Goal: Find specific page/section: Find specific page/section

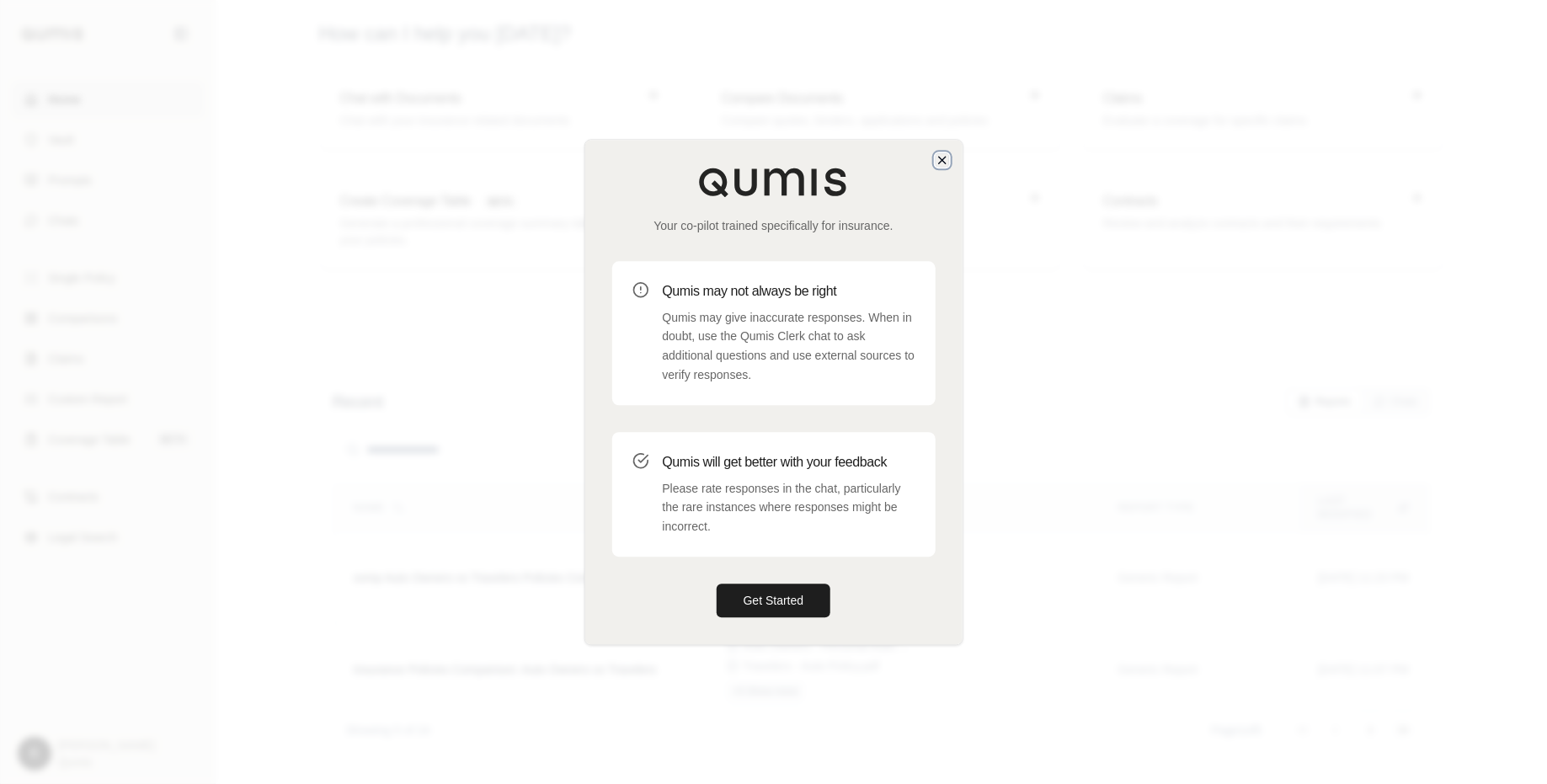
click at [937, 163] on icon "button" at bounding box center [941, 160] width 13 height 13
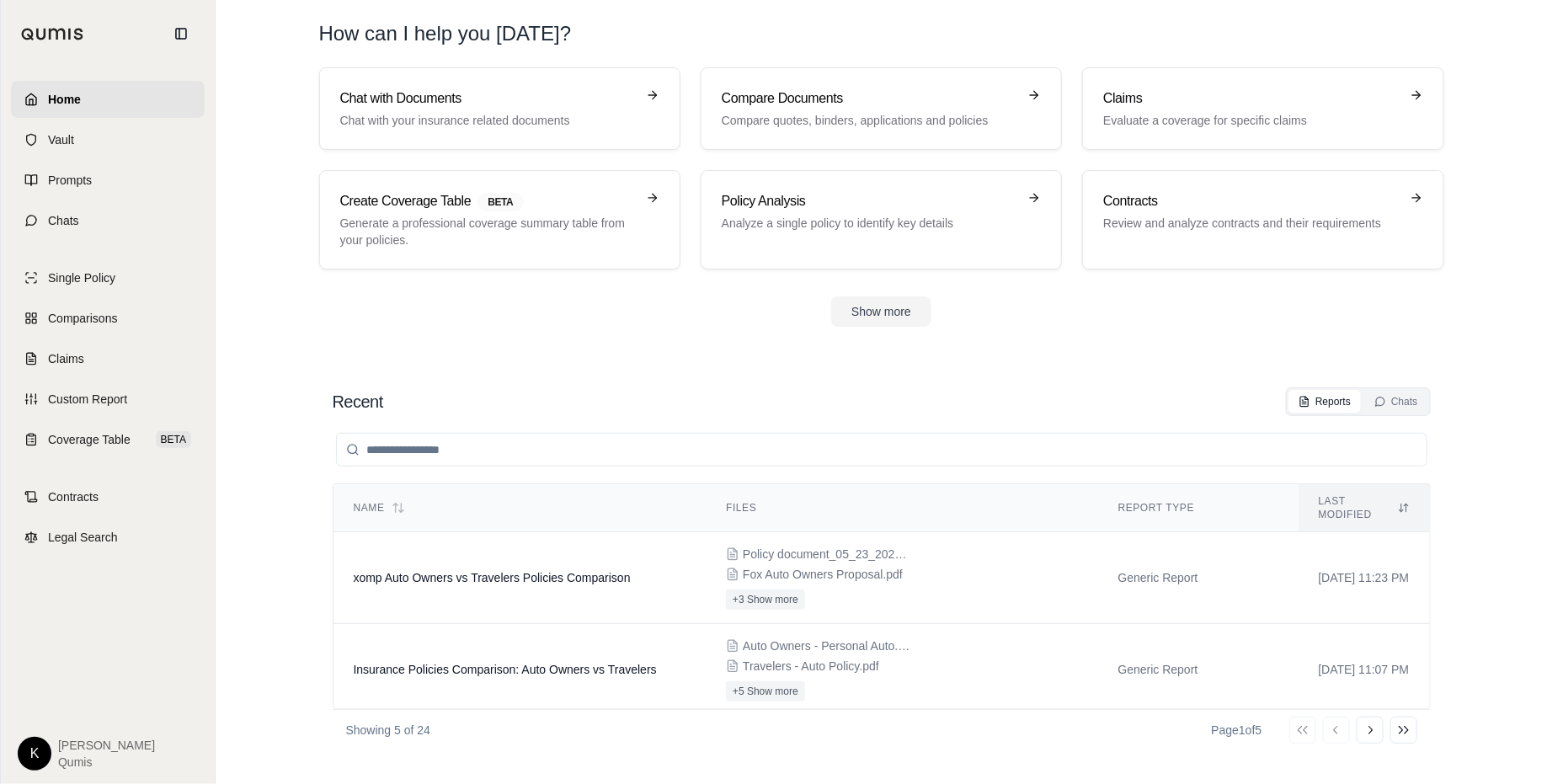
click at [25, 751] on html "Home Vault Prompts Chats Single Policy Comparisons Claims Custom Report Coverag…" at bounding box center [774, 392] width 1547 height 784
click at [79, 635] on link "Site Admin Portal" at bounding box center [74, 628] width 139 height 27
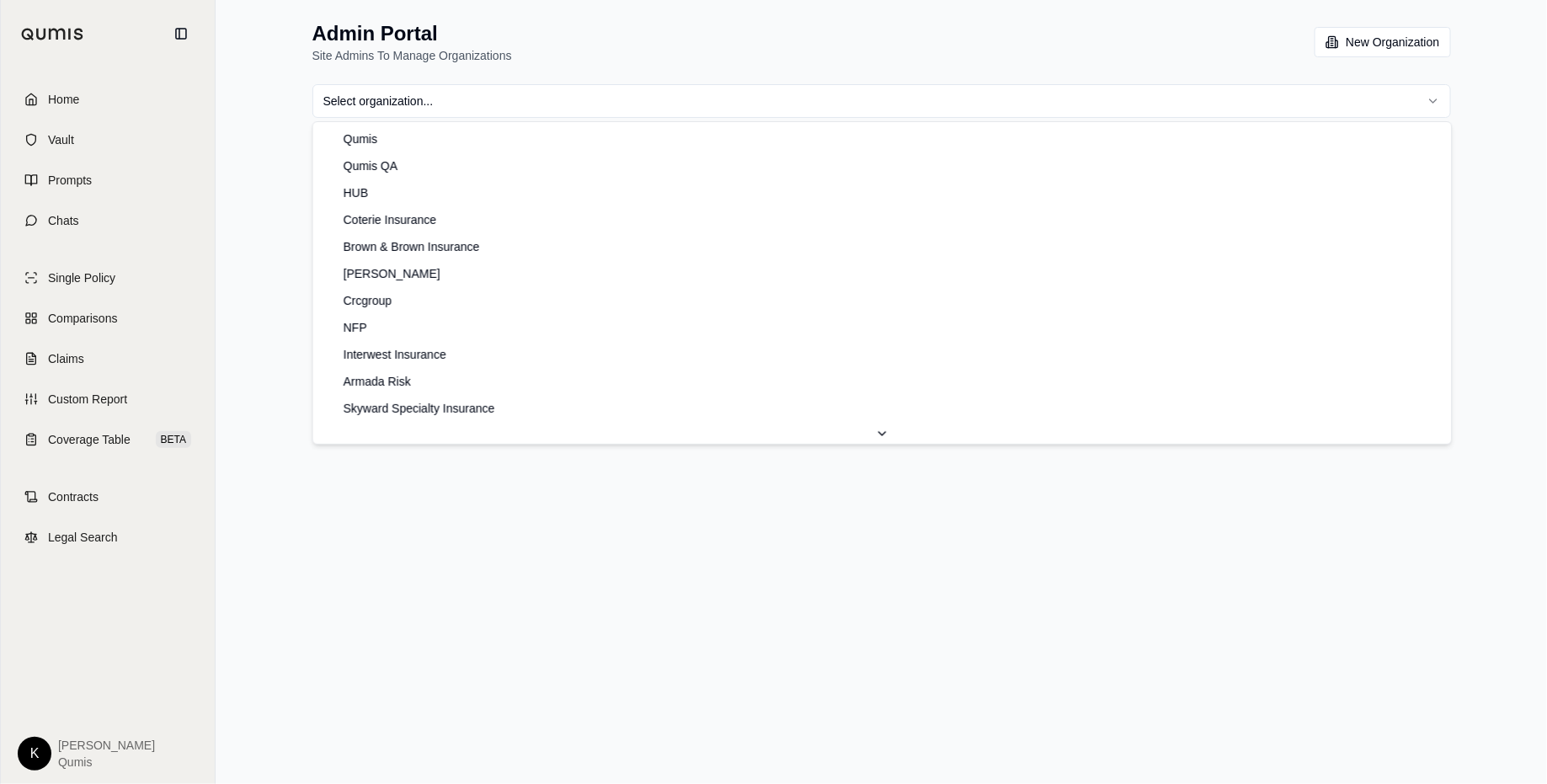
click at [659, 103] on html "Home Vault Prompts Chats Single Policy Comparisons Claims Custom Report Coverag…" at bounding box center [774, 392] width 1547 height 784
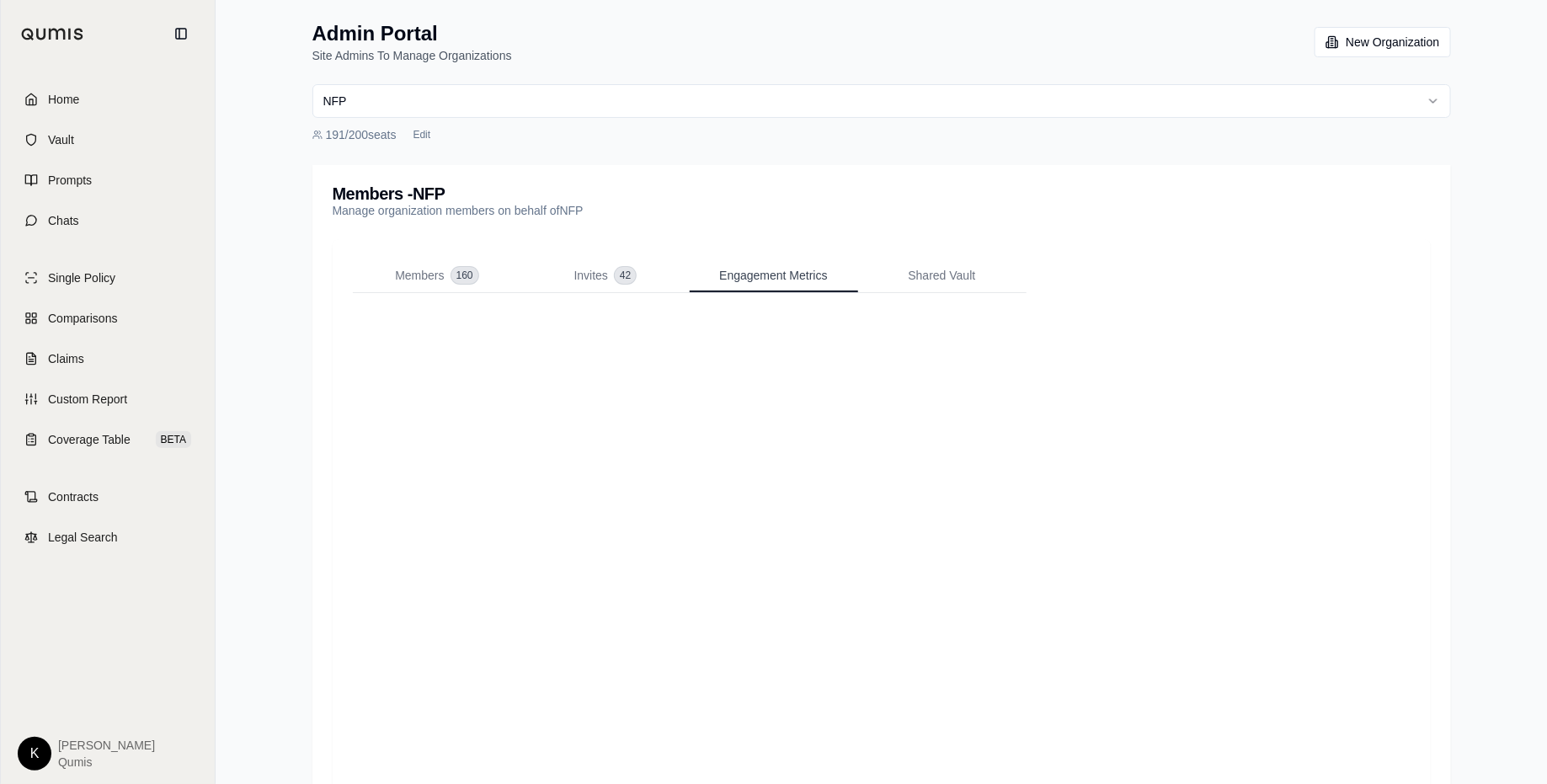
click at [765, 277] on span "Engagement Metrics" at bounding box center [774, 275] width 108 height 17
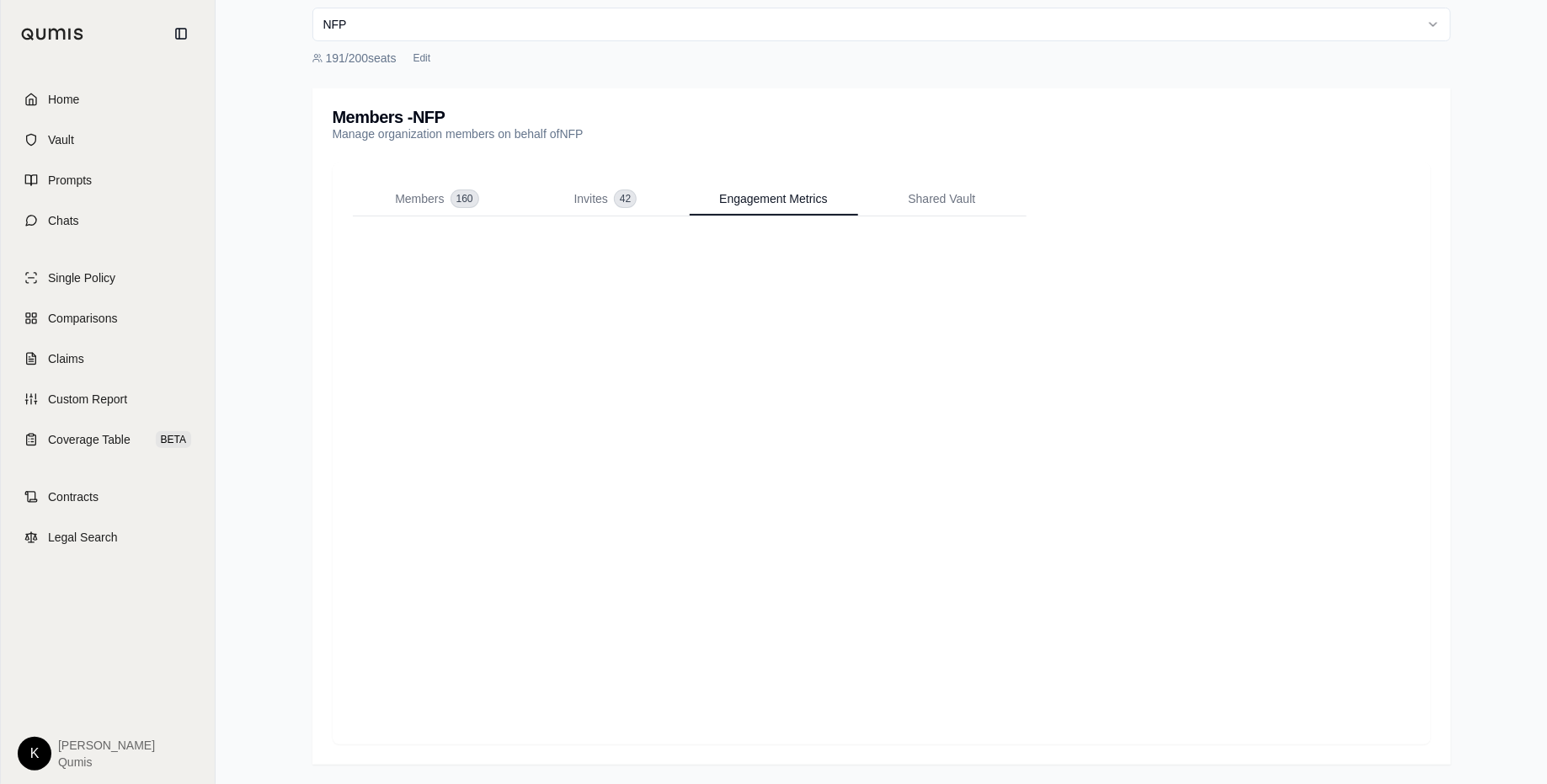
click at [1193, 236] on div at bounding box center [881, 480] width 1057 height 488
